Goal: Task Accomplishment & Management: Use online tool/utility

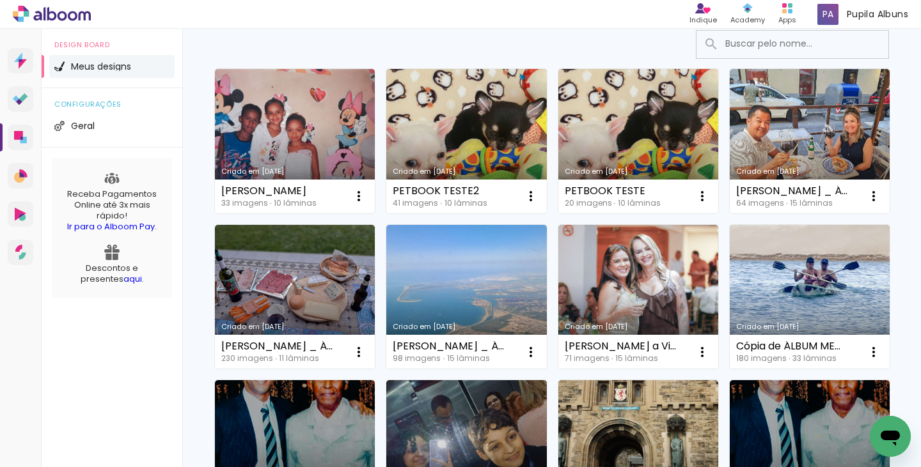
scroll to position [105, 0]
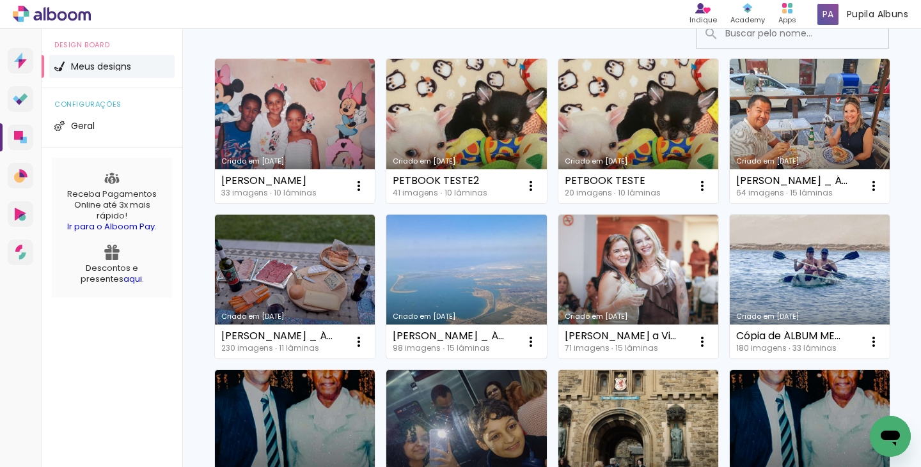
click at [546, 281] on link "Criado em [DATE]" at bounding box center [466, 287] width 160 height 145
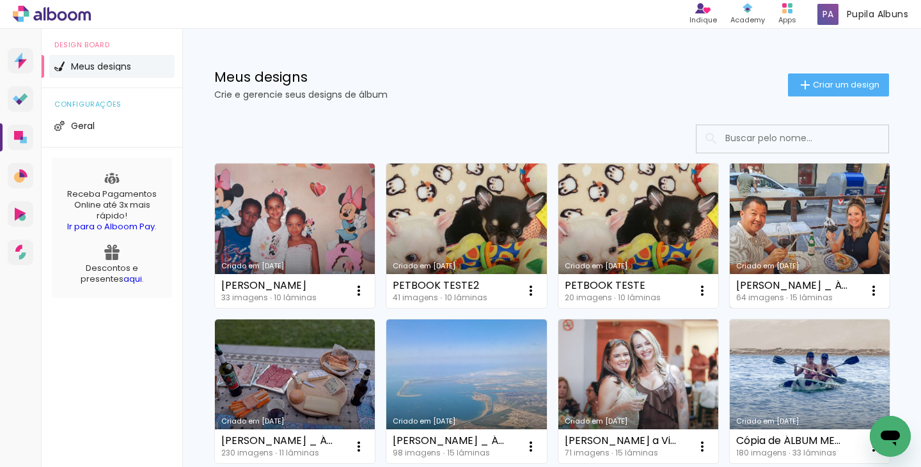
click at [730, 308] on link "Criado em [DATE]" at bounding box center [810, 236] width 160 height 145
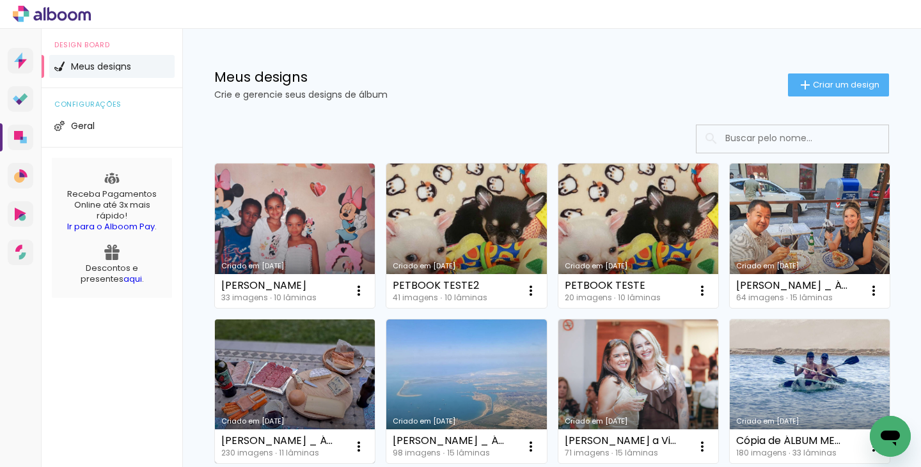
click at [375, 383] on link "Criado em [DATE]" at bounding box center [295, 392] width 160 height 145
